Goal: Task Accomplishment & Management: Complete application form

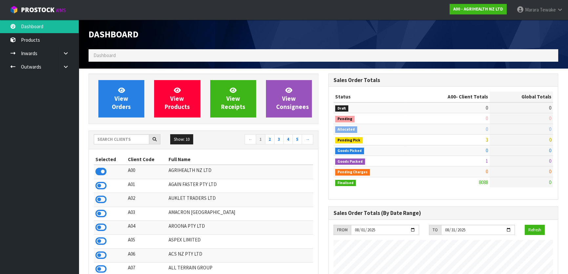
scroll to position [496, 239]
click at [141, 137] on input "text" at bounding box center [121, 139] width 55 height 10
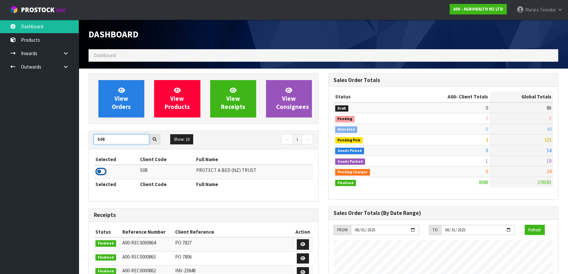
type input "S08"
click at [99, 171] on icon at bounding box center [100, 172] width 11 height 10
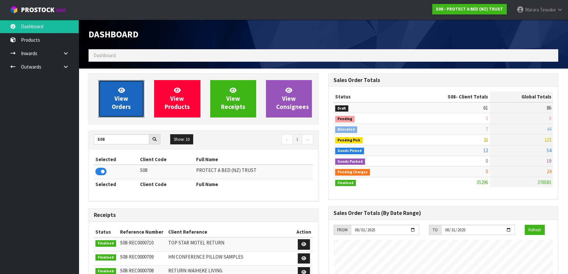
click at [116, 90] on link "View Orders" at bounding box center [121, 98] width 46 height 37
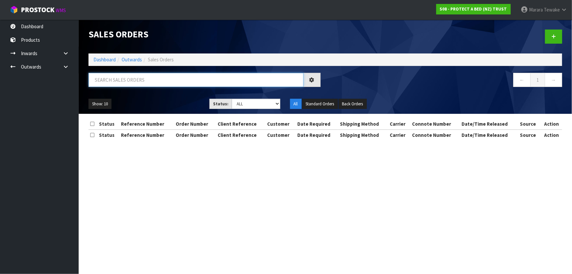
click at [124, 82] on input "text" at bounding box center [196, 80] width 215 height 14
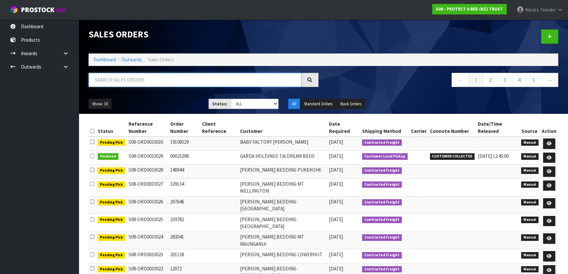
click at [114, 84] on input "text" at bounding box center [195, 80] width 213 height 14
type input "JOB-0406980"
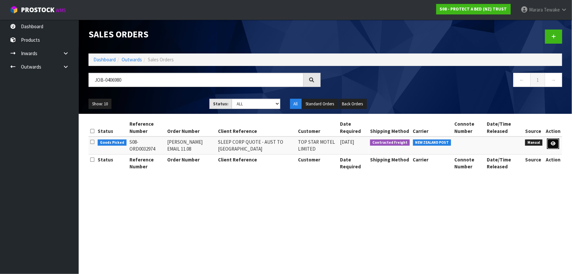
click at [557, 143] on link at bounding box center [553, 143] width 12 height 10
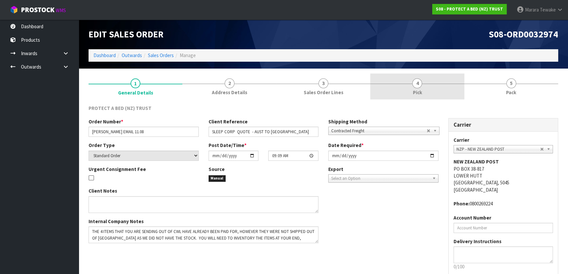
click at [410, 79] on link "4 Pick" at bounding box center [417, 86] width 94 height 26
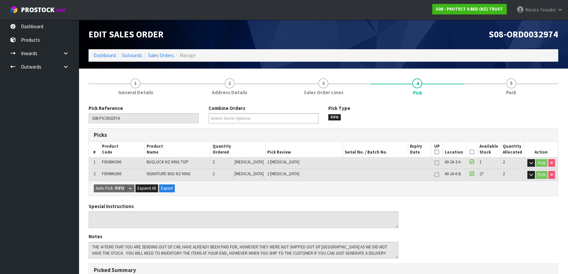
click at [470, 152] on icon at bounding box center [472, 152] width 5 height 0
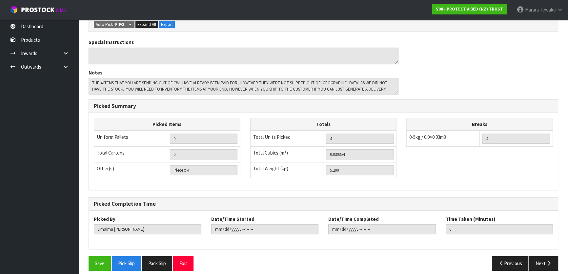
scroll to position [193, 0]
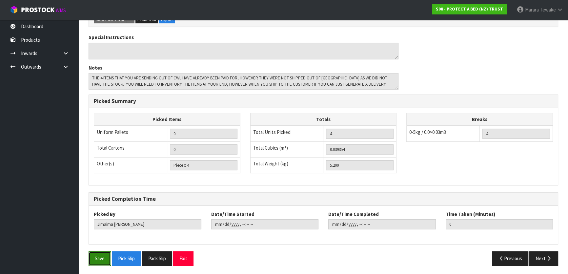
click at [95, 254] on button "Save" at bounding box center [100, 258] width 22 height 14
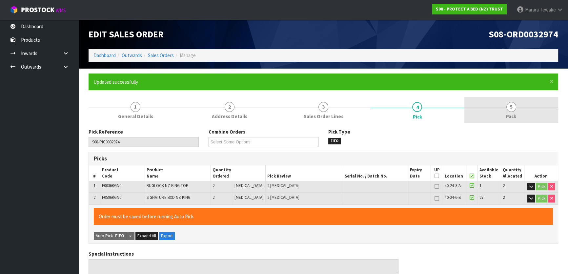
type input "Marara Tewake"
type input "2025-08-14T08:03:09"
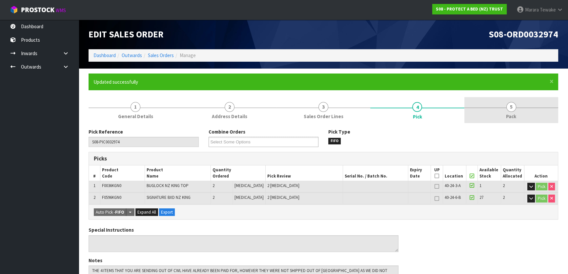
click at [511, 108] on span "5" at bounding box center [511, 107] width 10 height 10
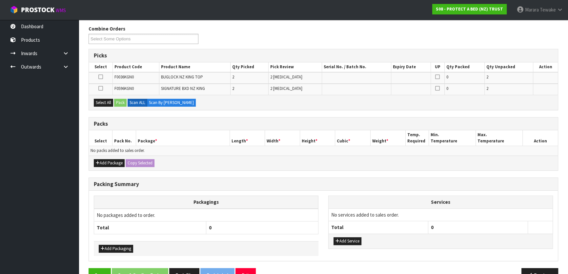
scroll to position [119, 0]
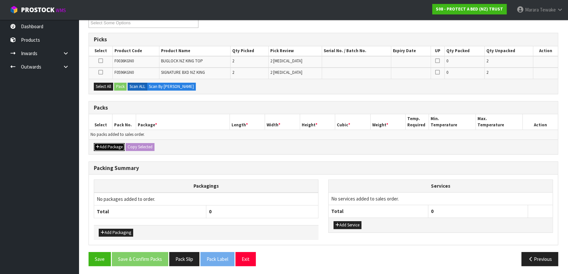
drag, startPoint x: 114, startPoint y: 146, endPoint x: 110, endPoint y: 145, distance: 4.3
click at [113, 146] on button "Add Package" at bounding box center [109, 147] width 31 height 8
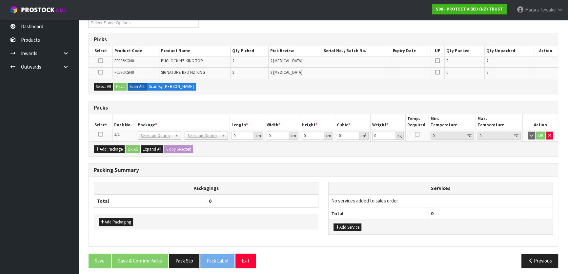
click at [100, 134] on icon at bounding box center [100, 134] width 5 height 0
drag, startPoint x: 109, startPoint y: 85, endPoint x: 115, endPoint y: 86, distance: 6.3
click at [110, 85] on button "Select All" at bounding box center [103, 87] width 19 height 8
click at [99, 72] on icon at bounding box center [100, 72] width 5 height 0
click at [0, 0] on input "checkbox" at bounding box center [0, 0] width 0 height 0
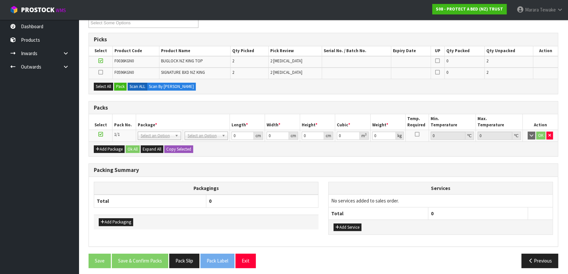
click at [98, 60] on td at bounding box center [101, 61] width 24 height 11
click at [101, 61] on icon at bounding box center [100, 61] width 5 height 0
click at [0, 0] on input "checkbox" at bounding box center [0, 0] width 0 height 0
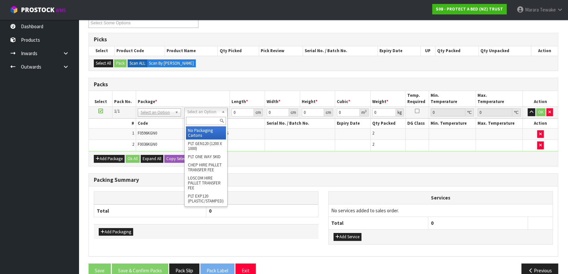
click at [202, 120] on input "text" at bounding box center [206, 121] width 40 height 8
type input "CTN6"
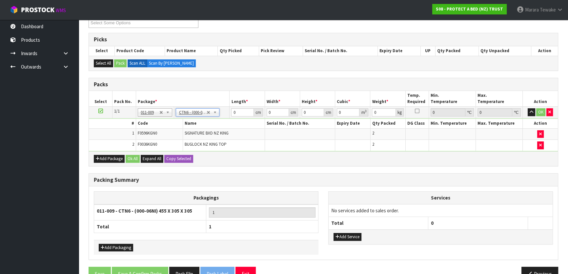
type input "45.5"
type input "30.5"
type input "0.042326"
type input "5.4"
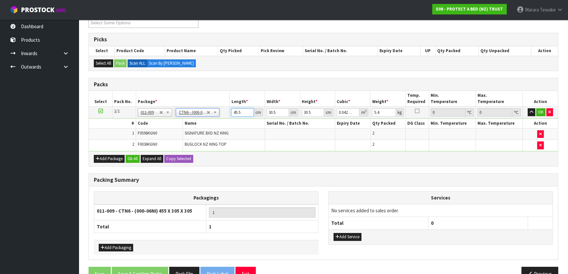
drag, startPoint x: 242, startPoint y: 112, endPoint x: 233, endPoint y: 107, distance: 10.4
click at [233, 108] on input "45.5" at bounding box center [242, 112] width 22 height 8
type input "0"
type input "4"
type input "0.003721"
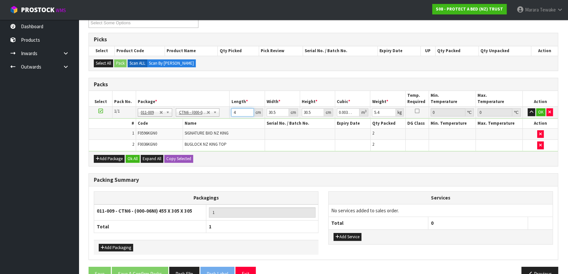
type input "46"
type input "0.042792"
type input "46"
type input "3"
type input "0.004209"
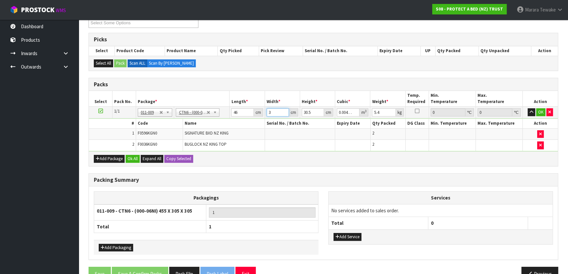
type input "32"
type input "0.044896"
type input "32"
type input "3"
type input "0.004416"
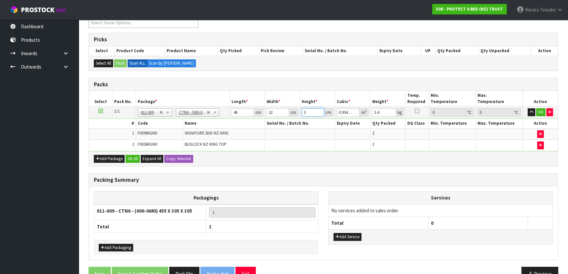
type input "33"
type input "0.048576"
type input "33"
type input "6"
click at [528, 108] on button "button" at bounding box center [532, 112] width 8 height 8
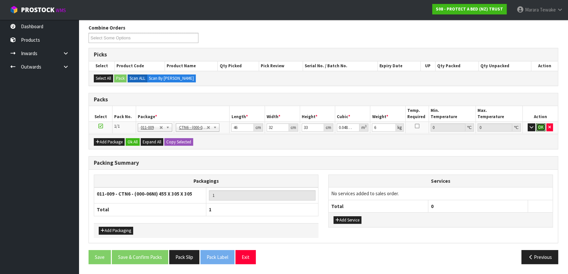
click button "OK" at bounding box center [540, 127] width 9 height 8
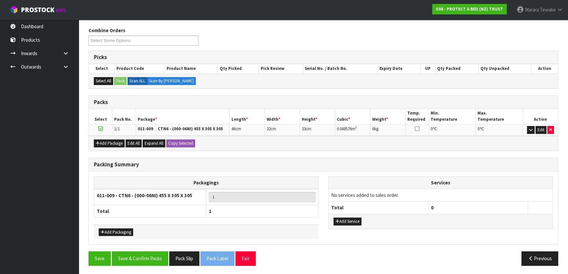
click at [139, 249] on div "Packing Summary Packagings 011-009 - CTN6 - (000-06NI) 455 X 305 X 305 1 Total …" at bounding box center [323, 205] width 479 height 94
click at [139, 255] on button "Save & Confirm Packs" at bounding box center [140, 258] width 56 height 14
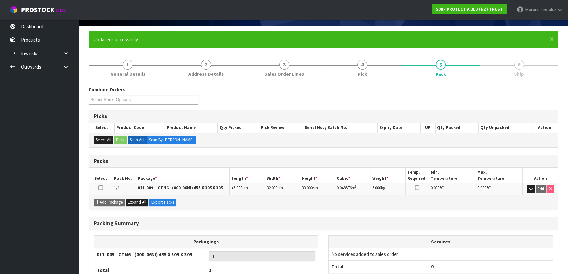
scroll to position [87, 0]
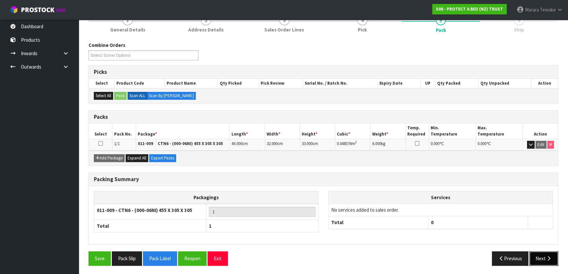
drag, startPoint x: 546, startPoint y: 262, endPoint x: 521, endPoint y: 261, distance: 25.3
click at [545, 261] on button "Next" at bounding box center [543, 258] width 29 height 14
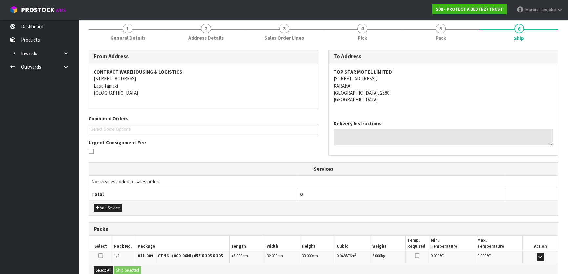
scroll to position [151, 0]
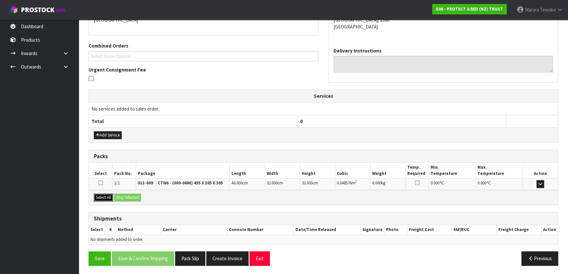
click at [105, 193] on button "Select All" at bounding box center [103, 197] width 19 height 8
click at [117, 193] on button "Ship Selected" at bounding box center [127, 197] width 27 height 8
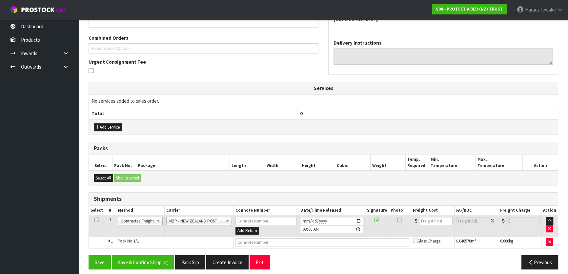
scroll to position [163, 0]
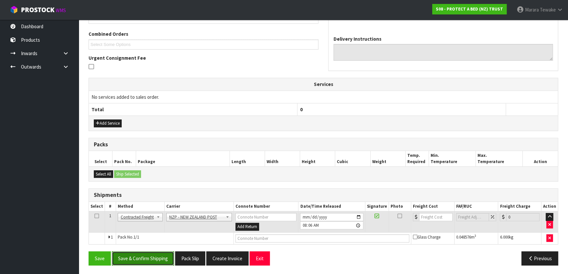
click at [153, 253] on button "Save & Confirm Shipping" at bounding box center [143, 258] width 62 height 14
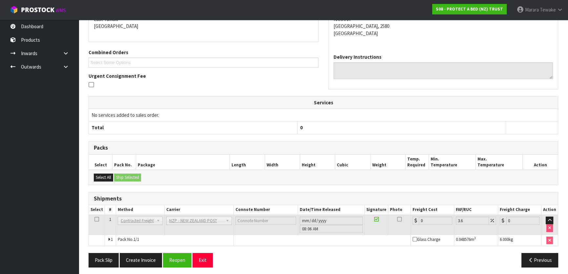
scroll to position [154, 0]
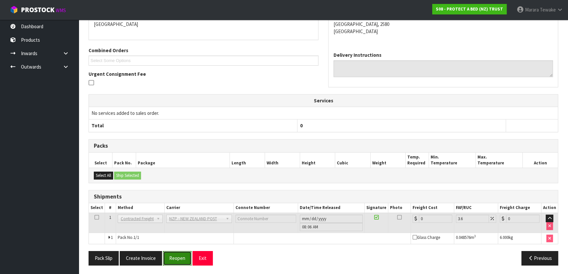
click at [180, 259] on button "Reopen" at bounding box center [177, 258] width 29 height 14
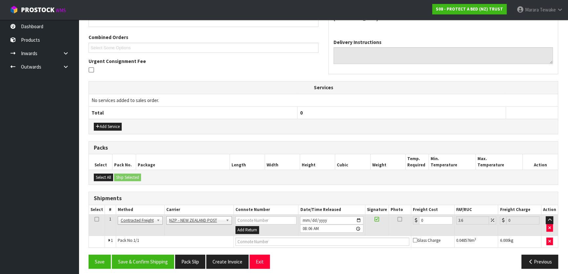
scroll to position [163, 0]
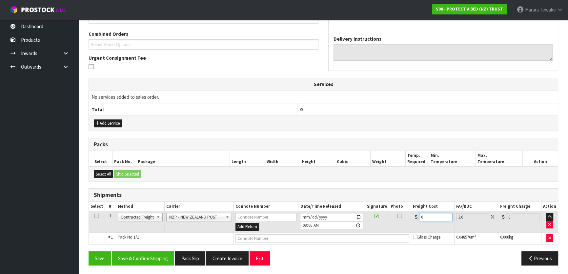
drag, startPoint x: 430, startPoint y: 213, endPoint x: 407, endPoint y: 200, distance: 26.9
click at [409, 204] on table "Select # Method Carrier Connote Number Date/Time Released Signature Photo Freig…" at bounding box center [323, 223] width 469 height 42
type input "8"
type input "8.29"
type input "8.9"
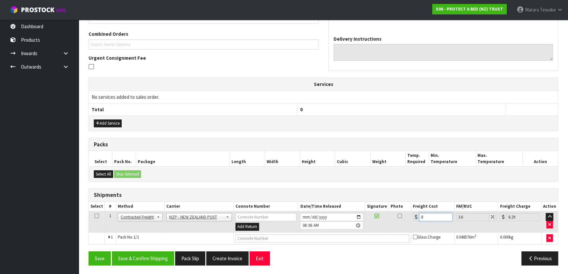
type input "9.22"
type input "8.92"
type input "9.24"
type input "8.92"
click at [134, 258] on button "Save & Confirm Shipping" at bounding box center [143, 258] width 62 height 14
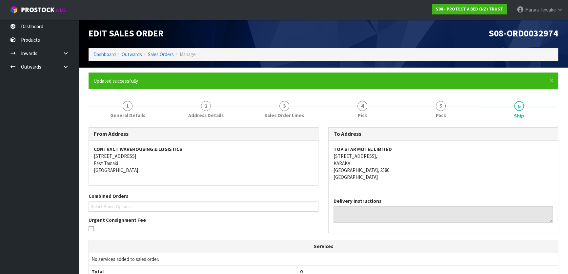
scroll to position [0, 0]
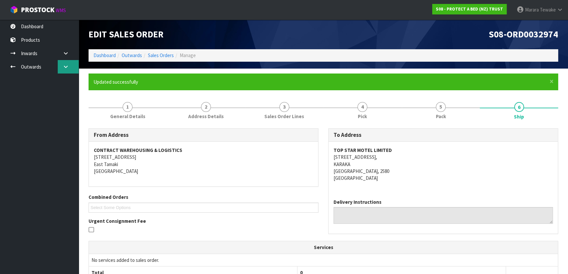
click at [64, 68] on icon at bounding box center [66, 66] width 6 height 5
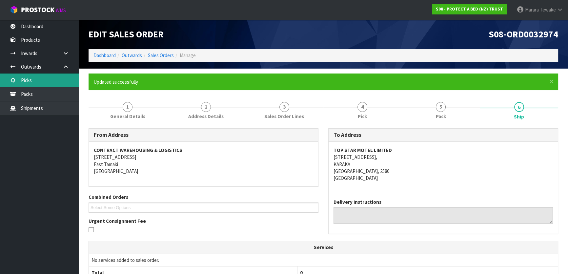
click at [50, 84] on link "Picks" at bounding box center [39, 79] width 79 height 13
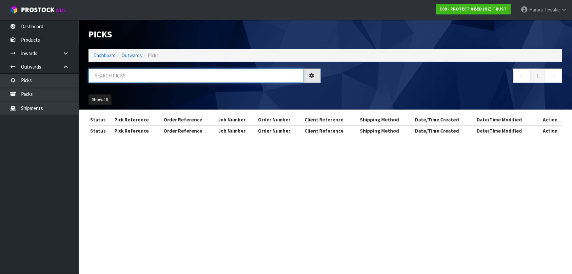
click at [99, 75] on input "text" at bounding box center [196, 76] width 215 height 14
